Goal: Find specific page/section: Find specific page/section

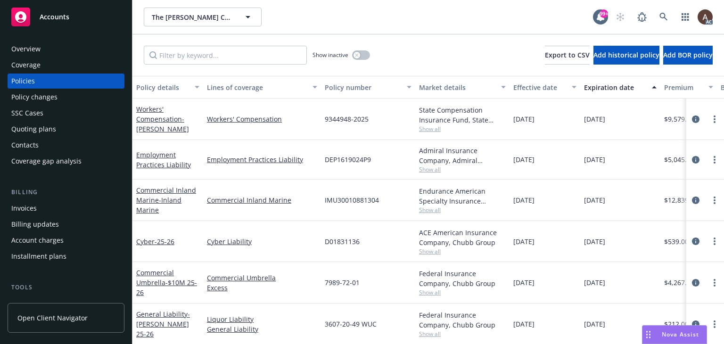
drag, startPoint x: 47, startPoint y: 97, endPoint x: 70, endPoint y: 108, distance: 25.3
click at [47, 97] on div "Policy changes" at bounding box center [34, 97] width 46 height 15
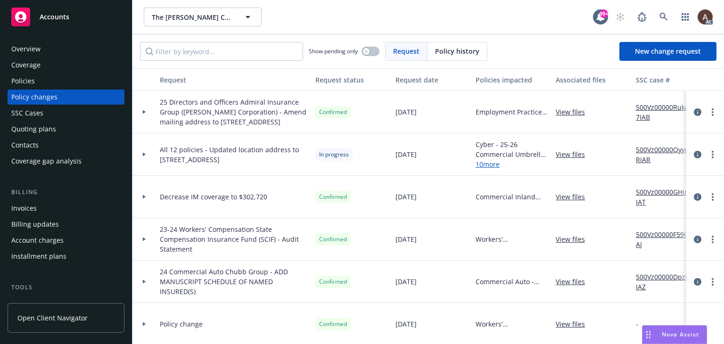
click at [143, 156] on icon at bounding box center [144, 155] width 3 height 4
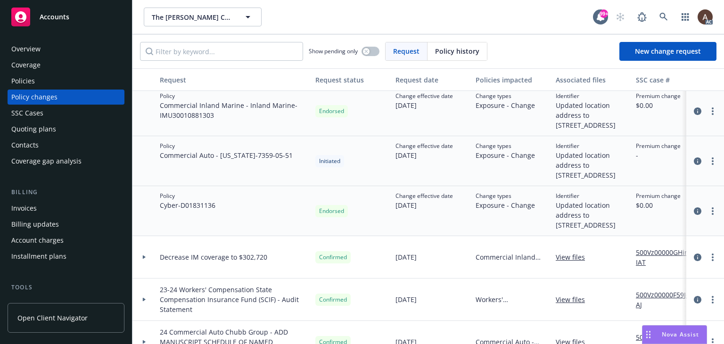
scroll to position [565, 0]
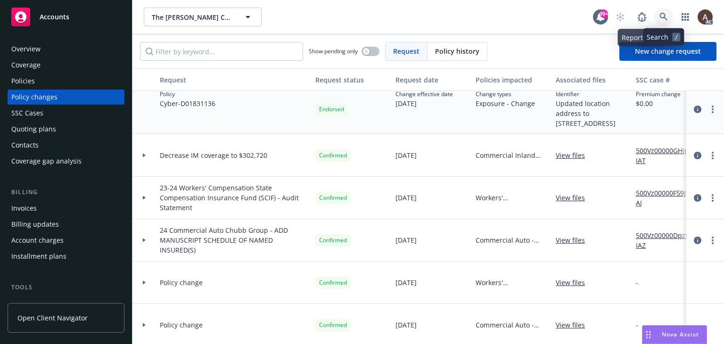
click at [660, 17] on icon at bounding box center [663, 17] width 8 height 8
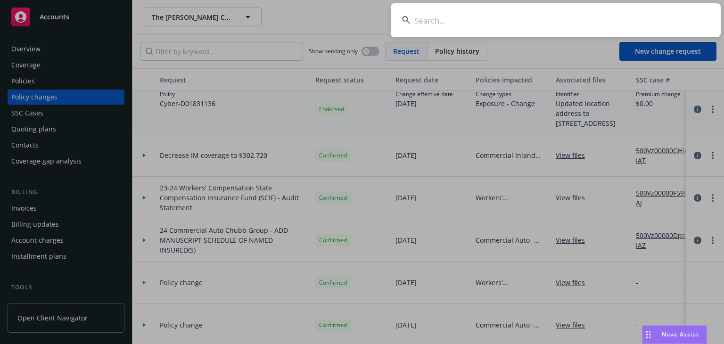
click at [506, 31] on input at bounding box center [556, 20] width 330 height 34
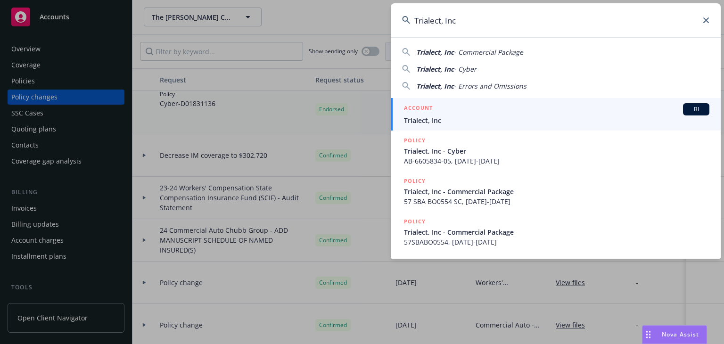
type input "Trialect, Inc"
click at [448, 114] on div "ACCOUNT BI" at bounding box center [556, 109] width 305 height 12
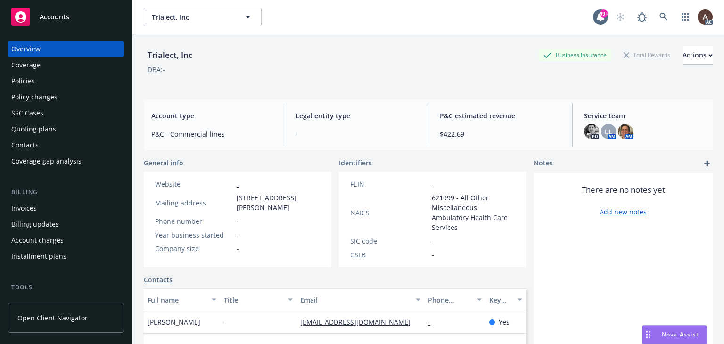
click at [51, 100] on div "Policy changes" at bounding box center [34, 97] width 46 height 15
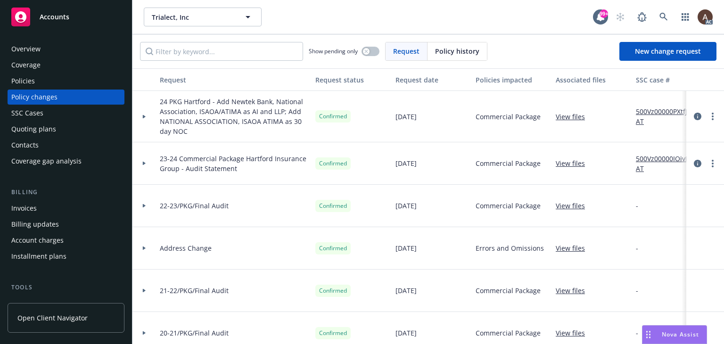
click at [143, 117] on icon at bounding box center [144, 116] width 3 height 4
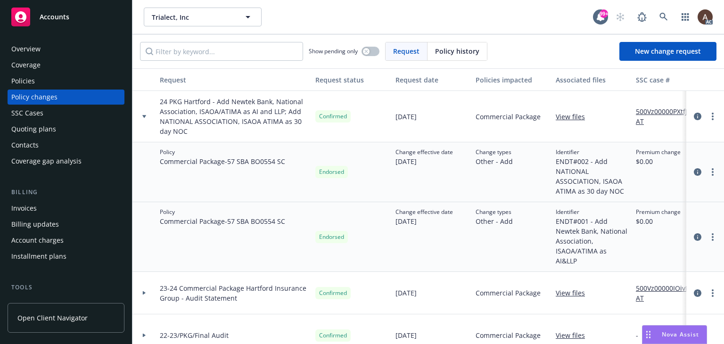
click at [645, 112] on link "500Vz00000PXtfJIAT" at bounding box center [667, 116] width 63 height 20
